Goal: Information Seeking & Learning: Learn about a topic

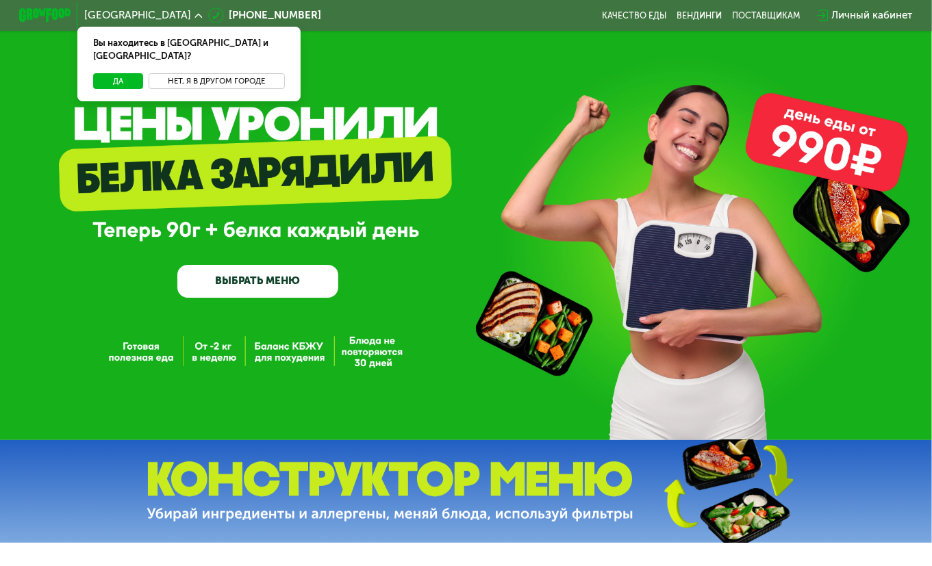
click at [203, 73] on button "Нет, я в другом городе" at bounding box center [217, 81] width 136 height 16
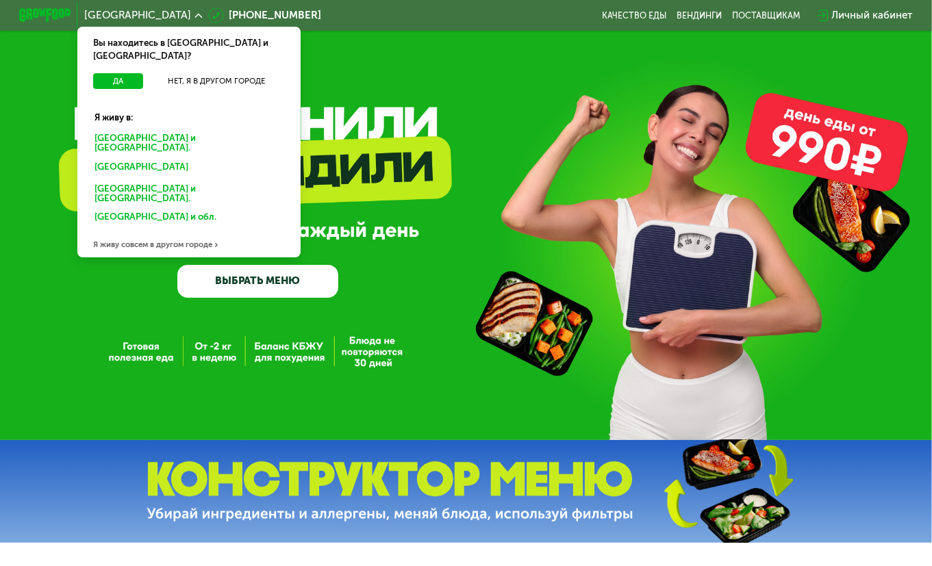
click at [184, 158] on div "[GEOGRAPHIC_DATA] и [GEOGRAPHIC_DATA]." at bounding box center [187, 168] width 202 height 21
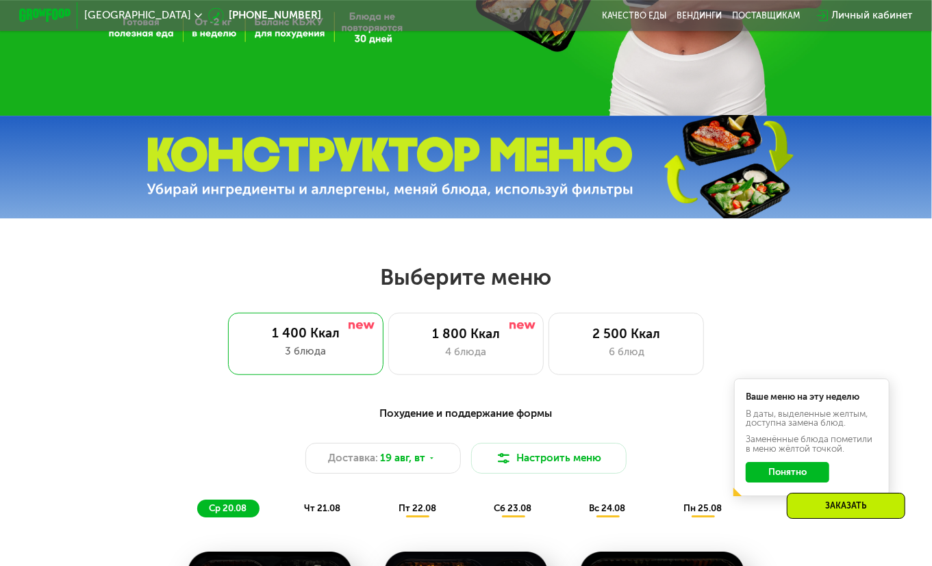
scroll to position [356, 0]
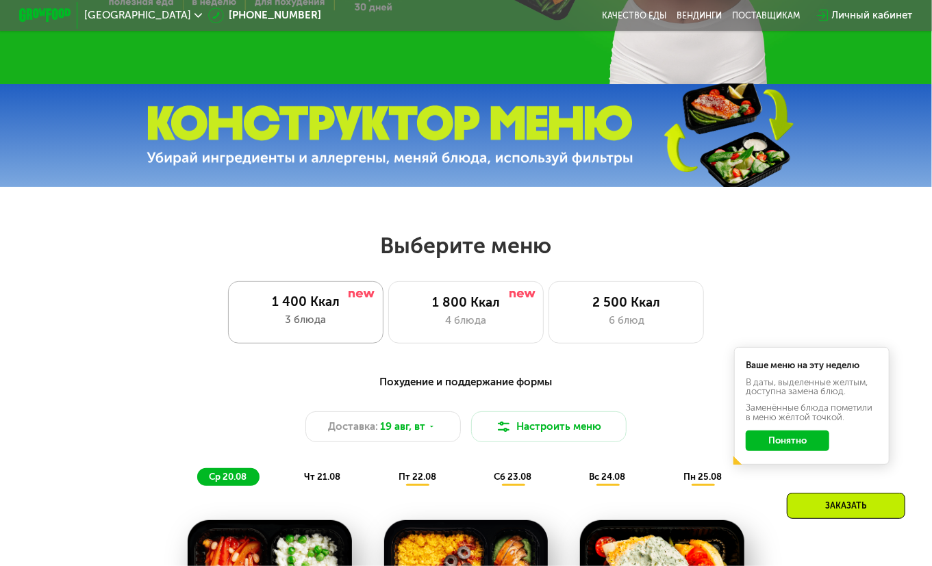
click at [314, 312] on div "1 400 Ккал 3 блюда" at bounding box center [305, 313] width 155 height 62
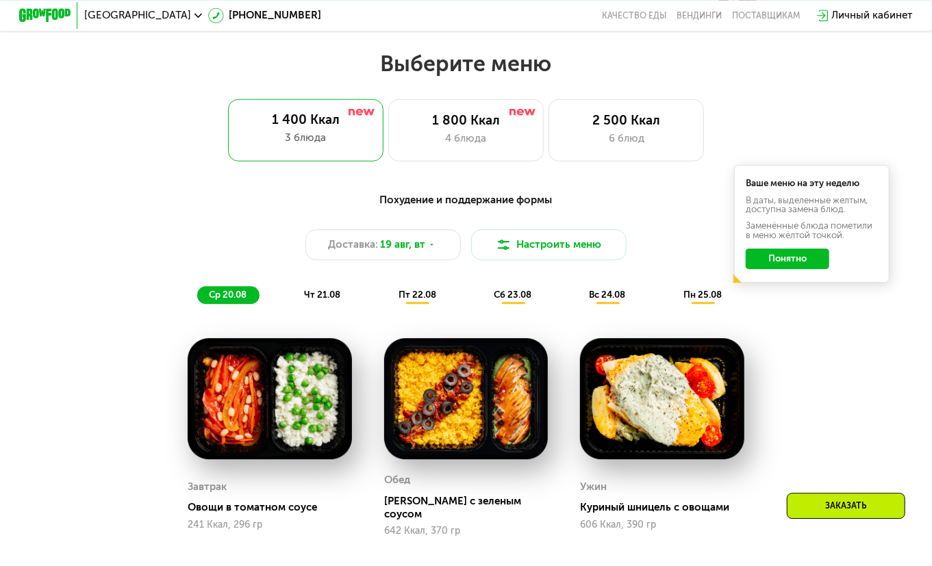
scroll to position [499, 0]
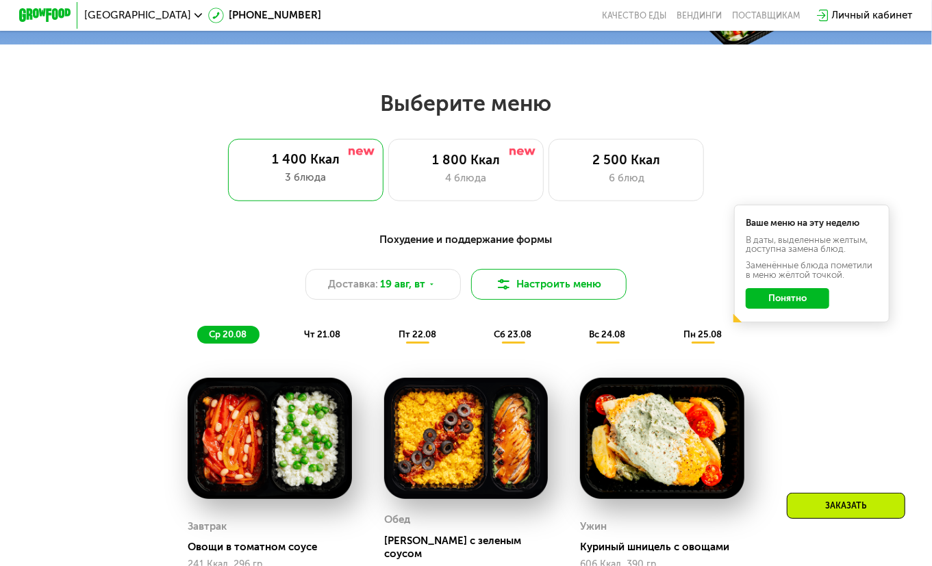
click at [543, 283] on button "Настроить меню" at bounding box center [548, 284] width 155 height 31
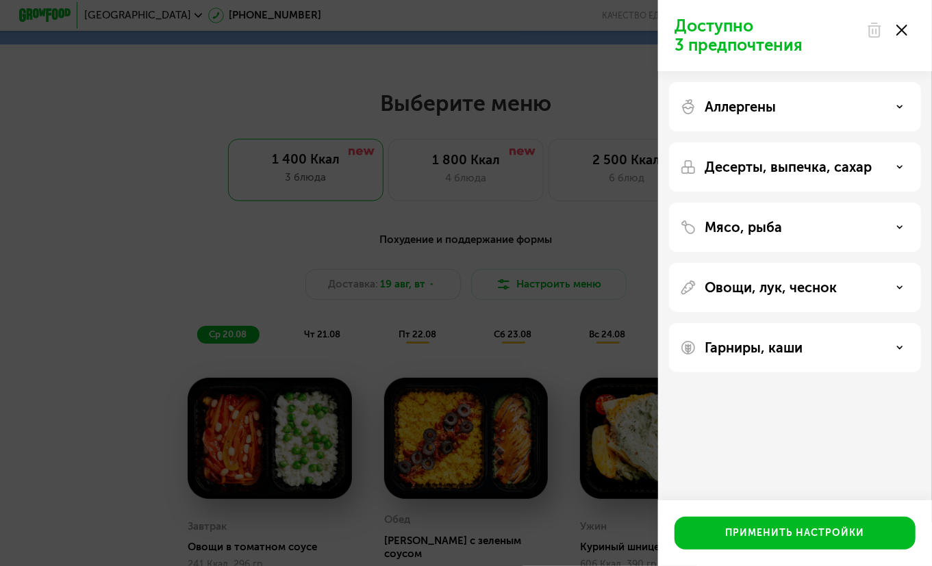
click at [892, 142] on div "Аллергены" at bounding box center [795, 166] width 252 height 49
click at [808, 109] on div "Аллергены" at bounding box center [795, 107] width 230 height 16
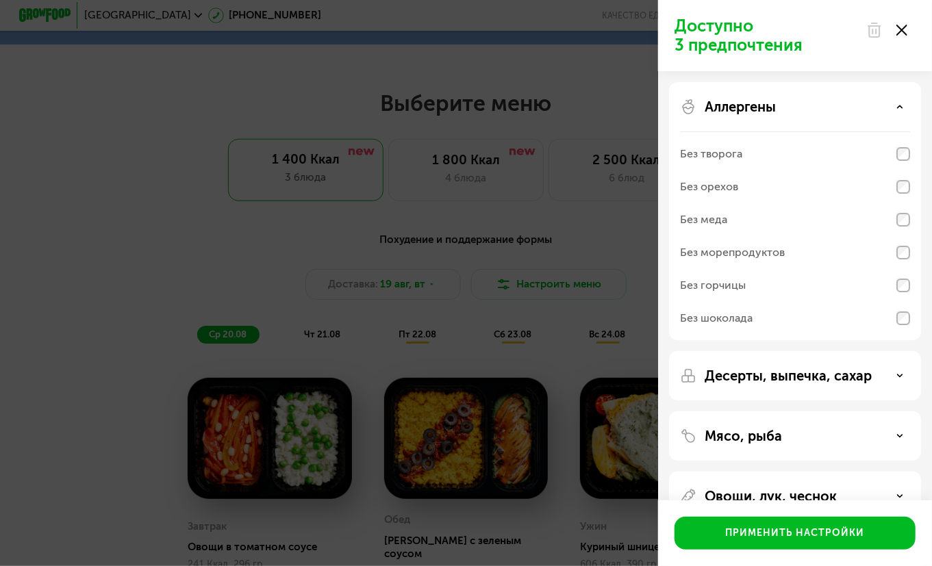
click at [757, 105] on p "Аллергены" at bounding box center [740, 107] width 71 height 16
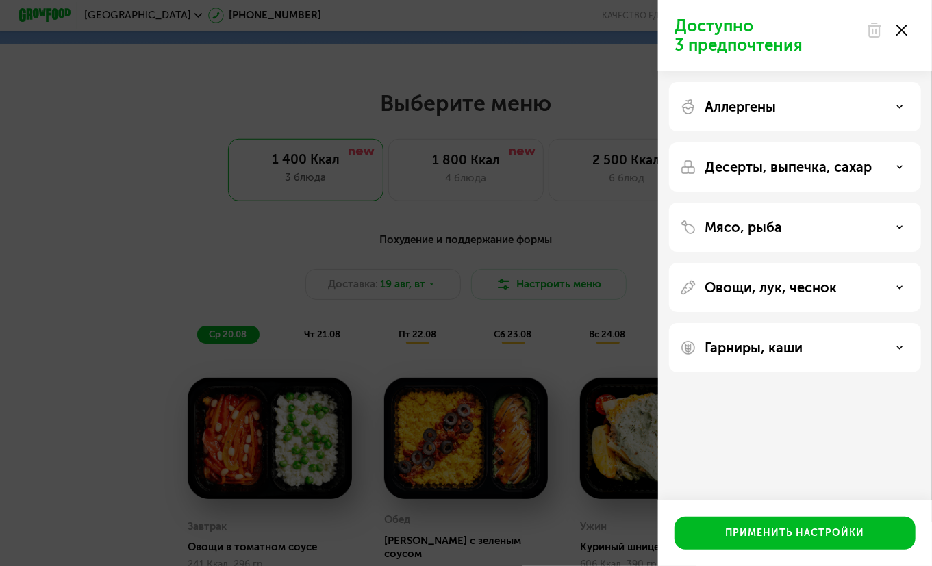
click at [747, 203] on div "Десерты, выпечка, сахар" at bounding box center [795, 227] width 252 height 49
click at [745, 171] on p "Десерты, выпечка, сахар" at bounding box center [788, 167] width 167 height 16
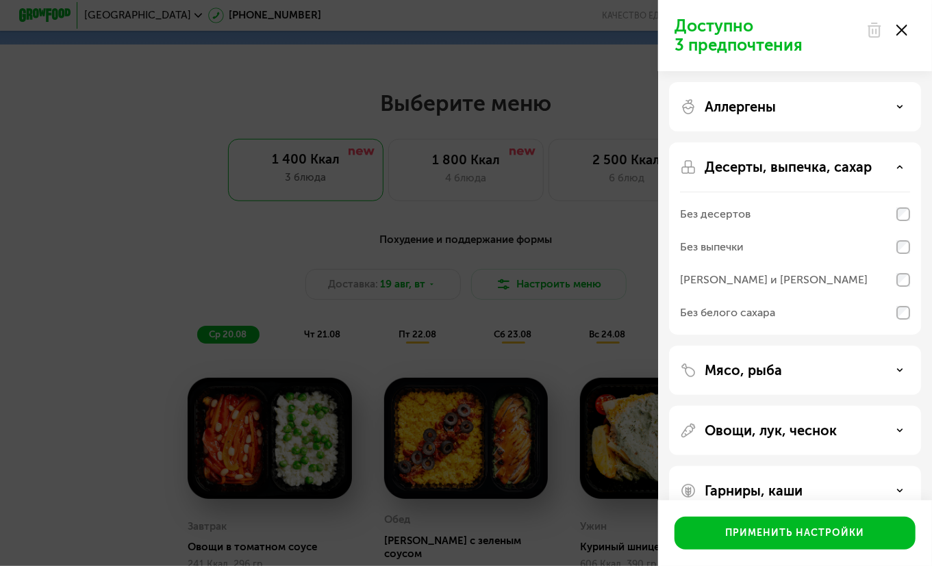
click at [740, 169] on p "Десерты, выпечка, сахар" at bounding box center [788, 167] width 167 height 16
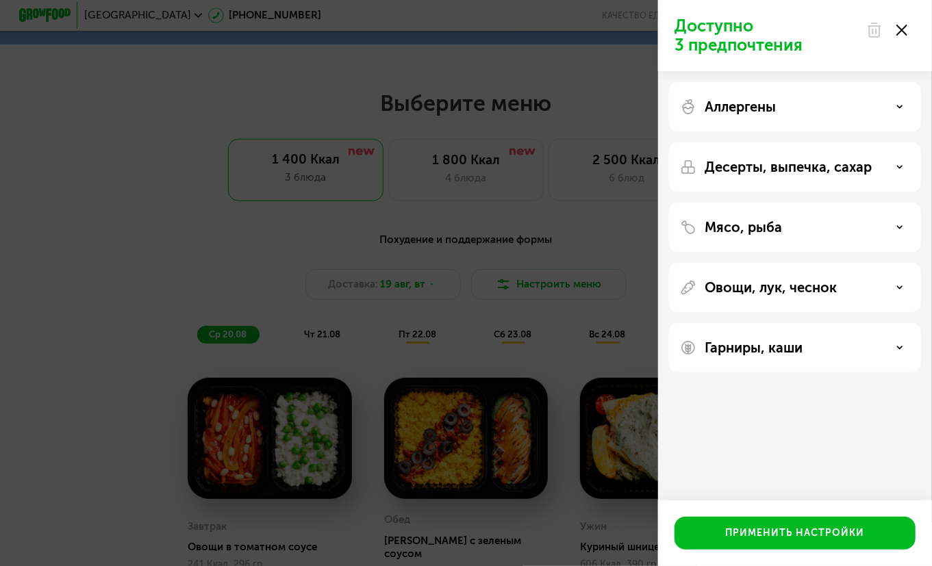
click at [728, 234] on p "Мясо, рыба" at bounding box center [743, 227] width 77 height 16
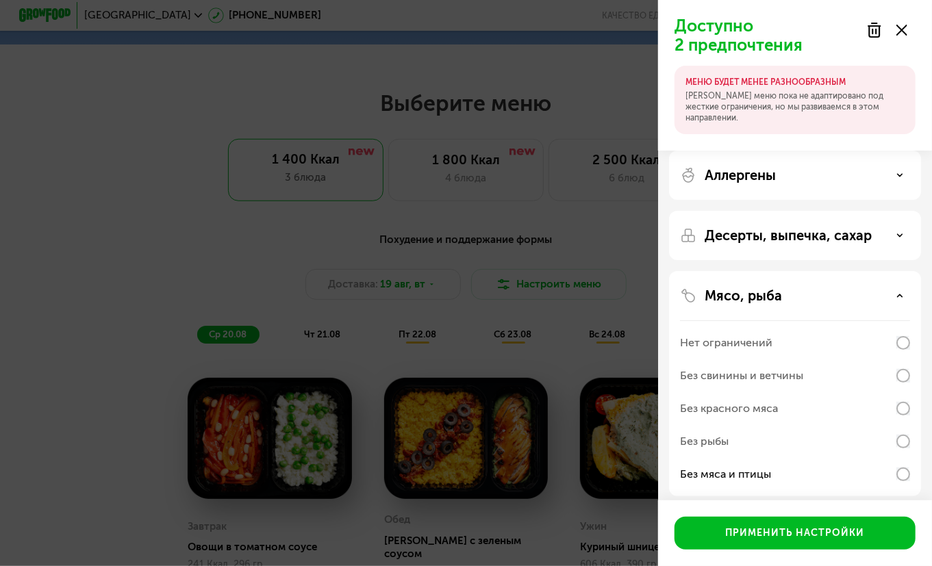
click at [903, 296] on icon at bounding box center [900, 295] width 7 height 7
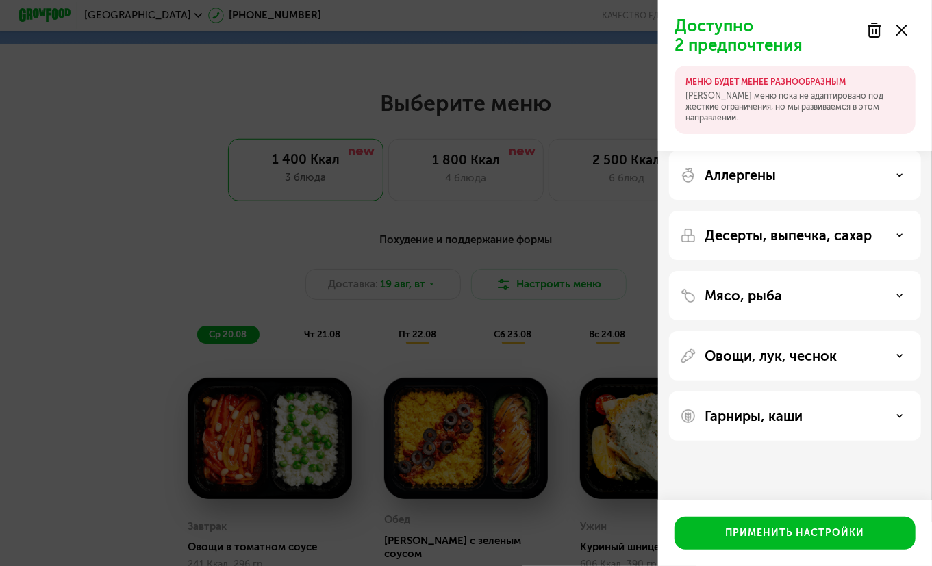
click at [850, 355] on div "Овощи, лук, чеснок" at bounding box center [795, 356] width 230 height 16
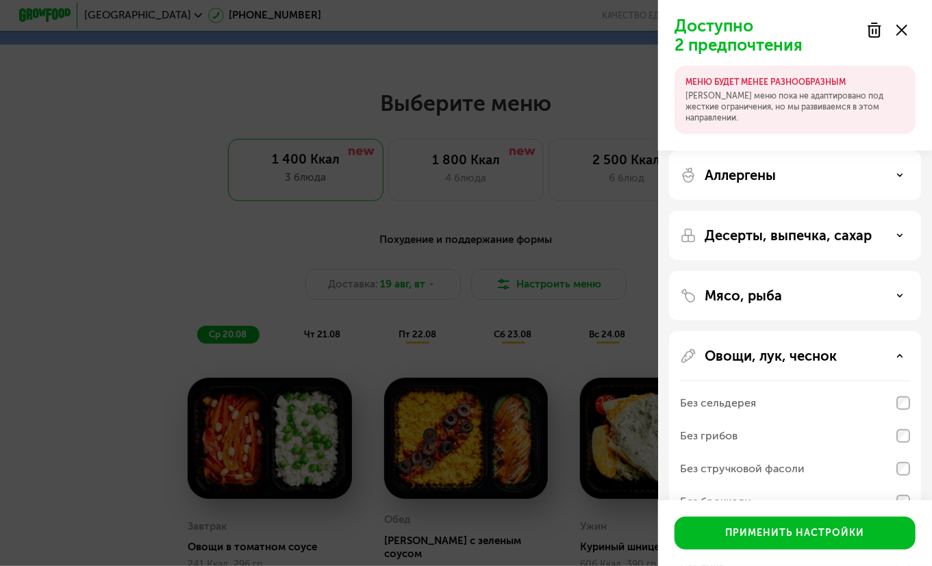
click at [803, 359] on p "Овощи, лук, чеснок" at bounding box center [771, 356] width 132 height 16
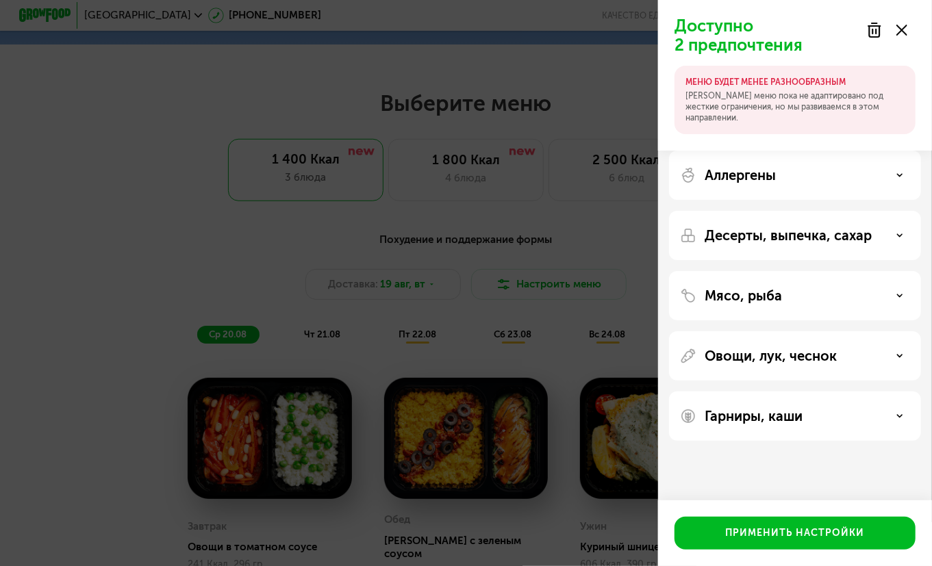
click at [782, 414] on p "Гарниры, каши" at bounding box center [754, 416] width 98 height 16
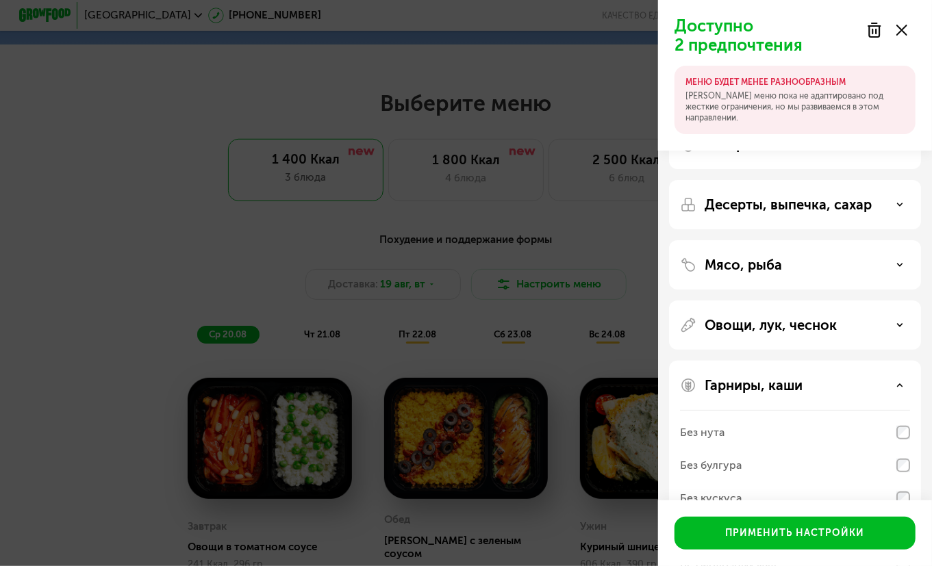
scroll to position [129, 0]
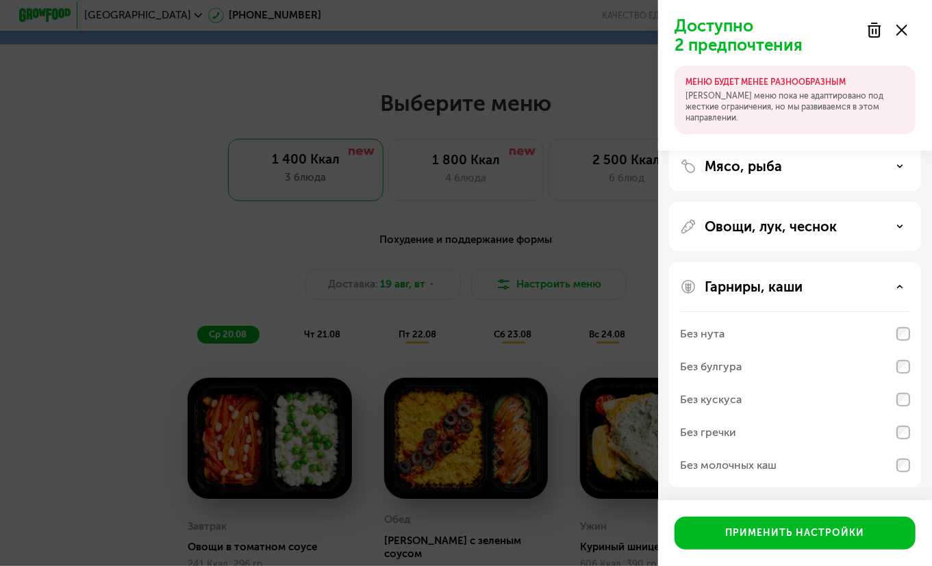
click at [751, 288] on p "Гарниры, каши" at bounding box center [754, 287] width 98 height 16
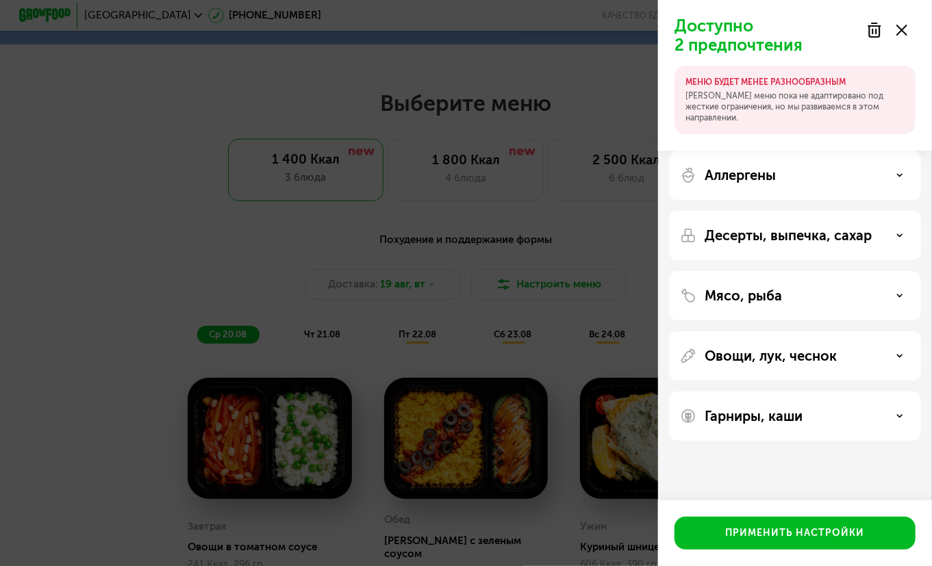
click at [900, 28] on use at bounding box center [902, 30] width 11 height 11
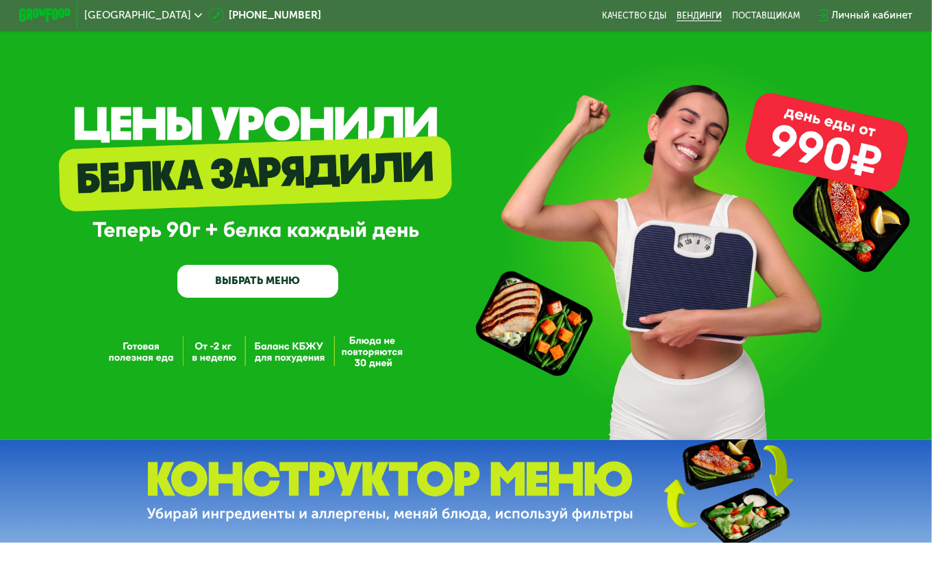
click at [697, 16] on link "Вендинги" at bounding box center [699, 15] width 45 height 10
click at [613, 18] on link "Качество еды" at bounding box center [634, 15] width 64 height 10
